Goal: Transaction & Acquisition: Purchase product/service

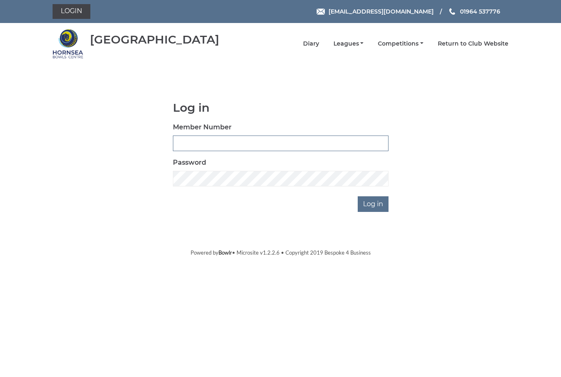
type input "1110"
click at [374, 204] on input "Log in" at bounding box center [373, 204] width 31 height 16
click at [381, 203] on input "Log in" at bounding box center [373, 204] width 31 height 16
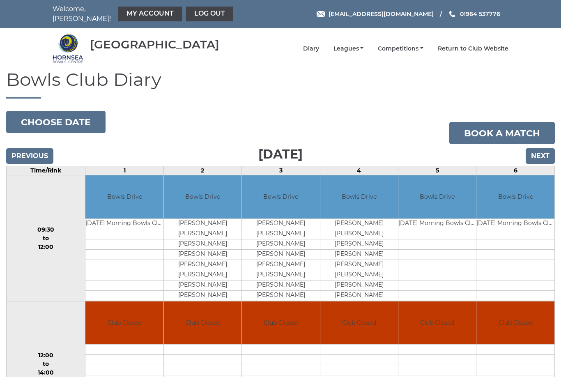
click at [85, 116] on button "Choose date" at bounding box center [55, 122] width 99 height 22
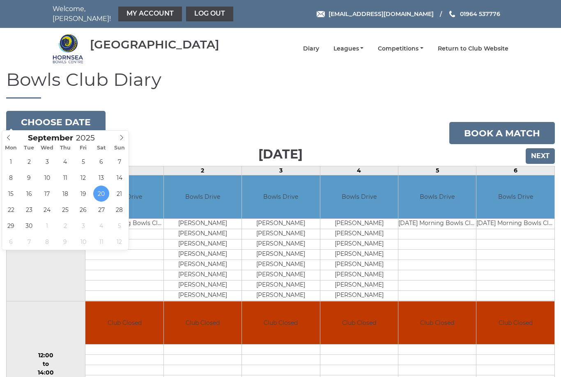
type input "[DATE]"
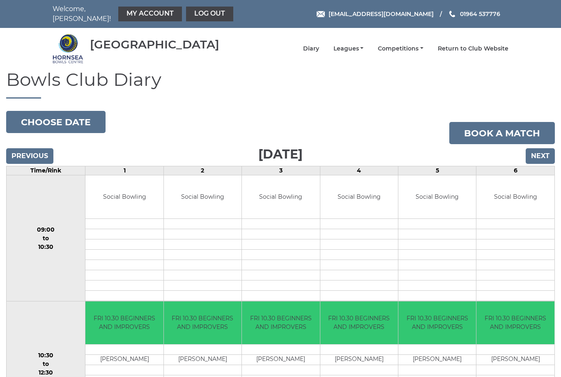
click at [76, 116] on button "Choose date" at bounding box center [55, 122] width 99 height 22
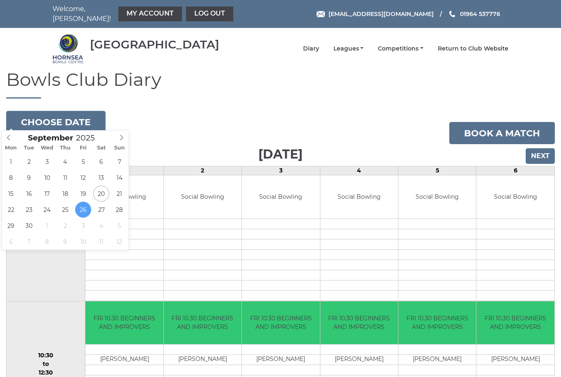
type input "2025-09-22"
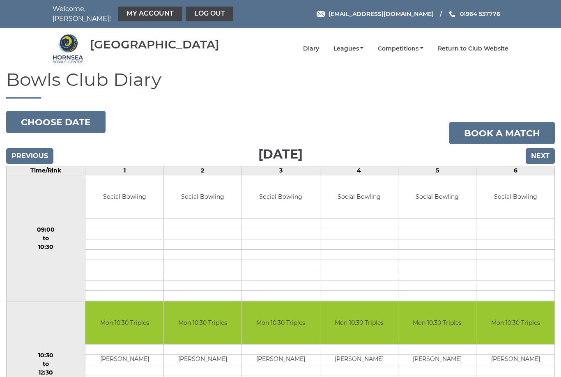
click at [152, 10] on link "My Account" at bounding box center [150, 14] width 64 height 15
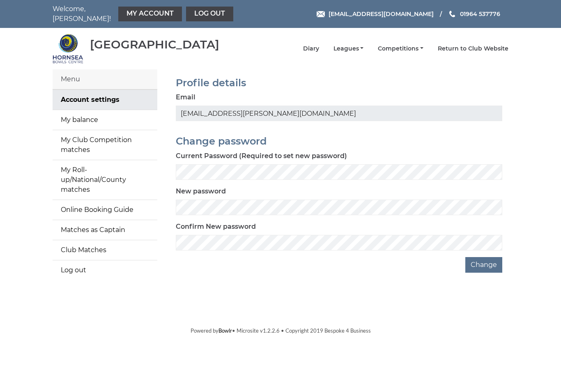
click at [90, 121] on link "My balance" at bounding box center [105, 120] width 105 height 20
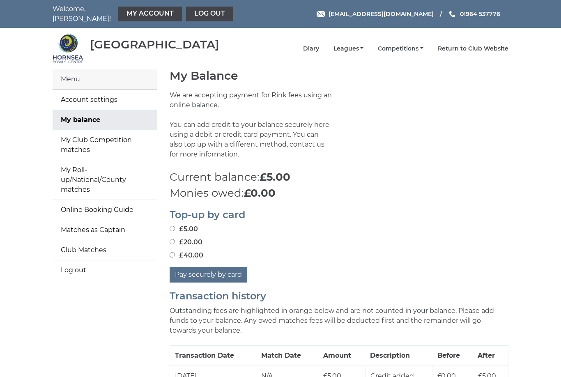
click at [231, 273] on button "Pay securely by card" at bounding box center [209, 275] width 78 height 16
click at [175, 226] on input "£5.00" at bounding box center [172, 228] width 5 height 5
radio input "true"
click at [212, 273] on button "Pay securely by card" at bounding box center [209, 275] width 78 height 16
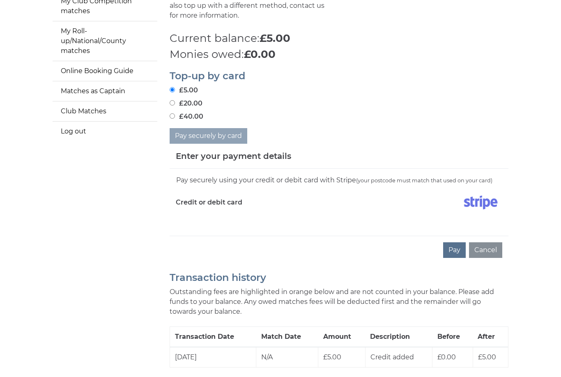
scroll to position [139, 0]
